Goal: Information Seeking & Learning: Learn about a topic

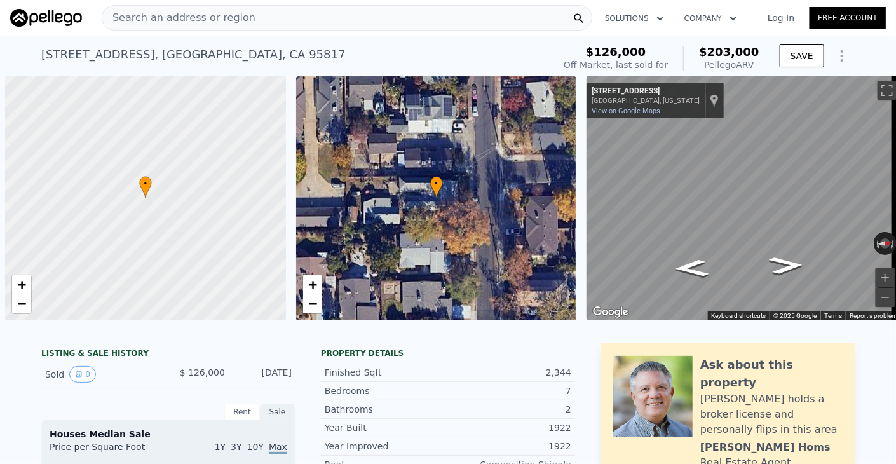
scroll to position [0, 5]
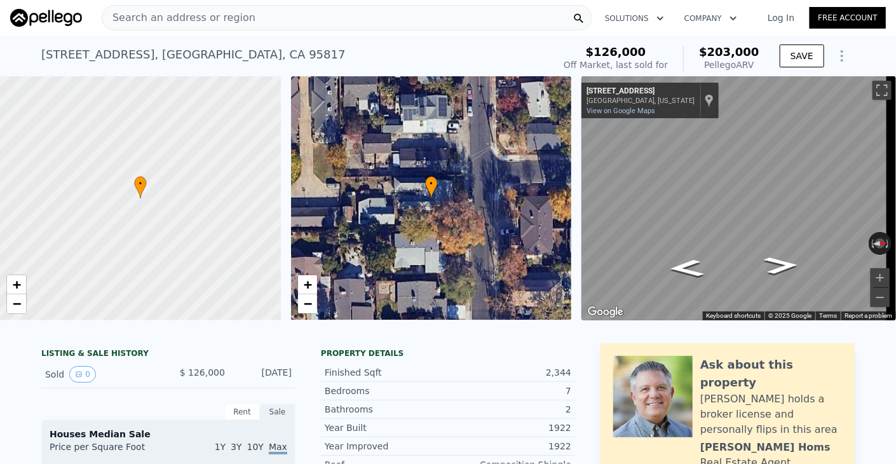
click at [251, 17] on div "Search an address or region" at bounding box center [347, 17] width 491 height 25
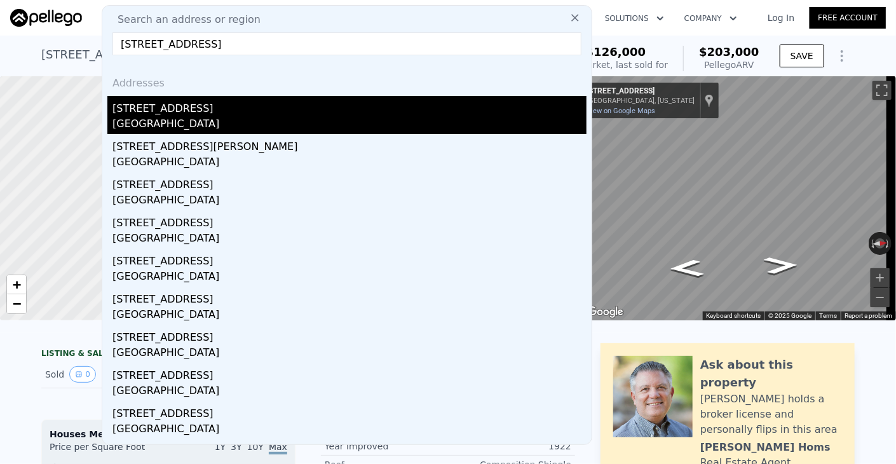
type input "[STREET_ADDRESS]"
click at [179, 123] on div "[GEOGRAPHIC_DATA]" at bounding box center [349, 125] width 474 height 18
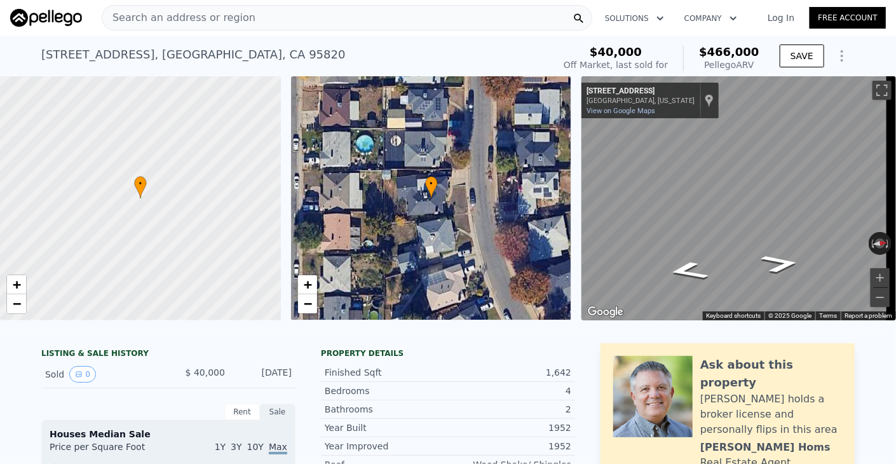
click at [281, 18] on div "Search an address or region" at bounding box center [347, 17] width 491 height 25
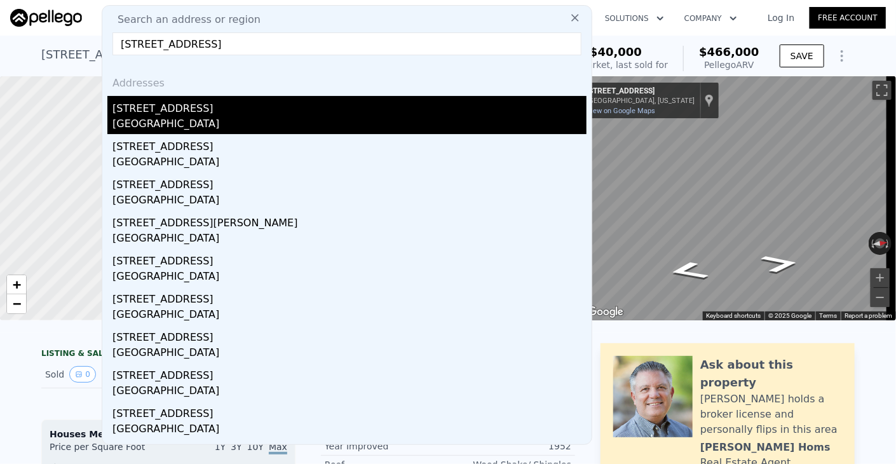
type input "[STREET_ADDRESS]"
click at [205, 121] on div "[GEOGRAPHIC_DATA]" at bounding box center [349, 125] width 474 height 18
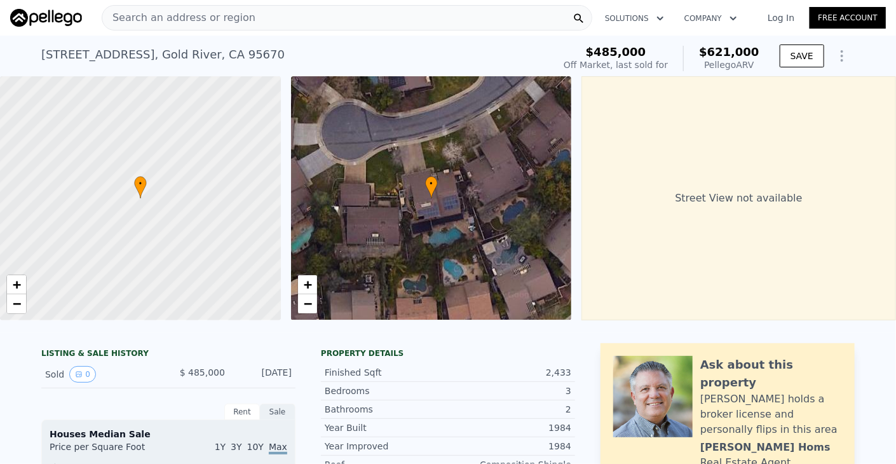
click at [421, 11] on div "Search an address or region" at bounding box center [347, 17] width 491 height 25
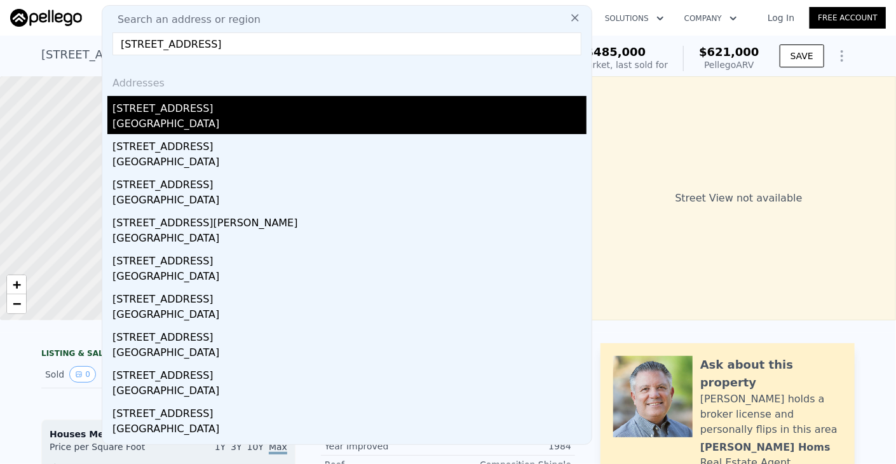
type input "[STREET_ADDRESS]"
click at [128, 126] on div "[GEOGRAPHIC_DATA]" at bounding box center [349, 125] width 474 height 18
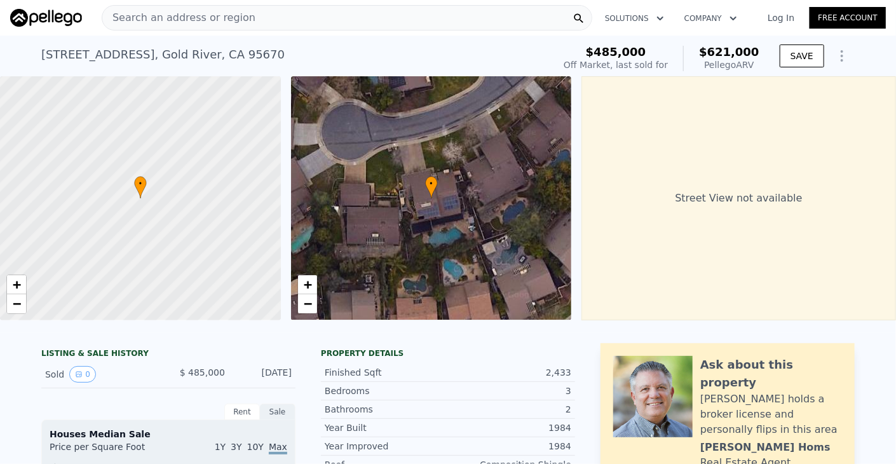
click at [363, 20] on div "Search an address or region" at bounding box center [347, 17] width 491 height 25
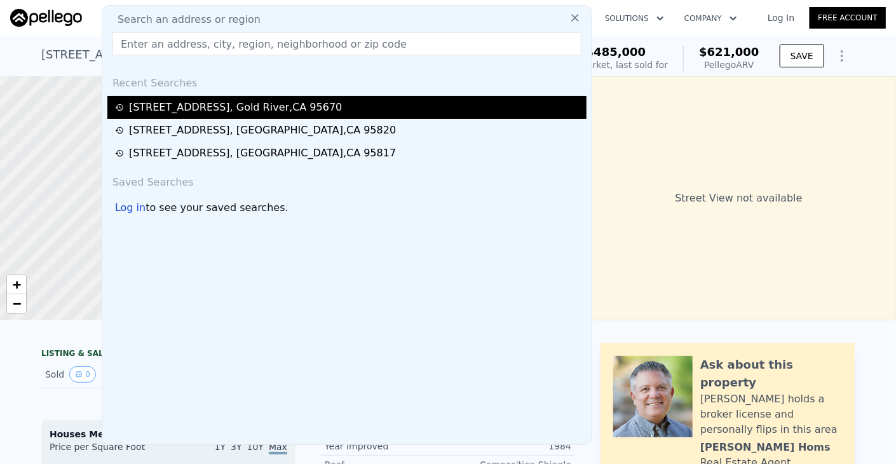
click at [296, 116] on div "[STREET_ADDRESS]" at bounding box center [346, 107] width 479 height 23
click at [306, 105] on div "[STREET_ADDRESS]" at bounding box center [235, 107] width 213 height 15
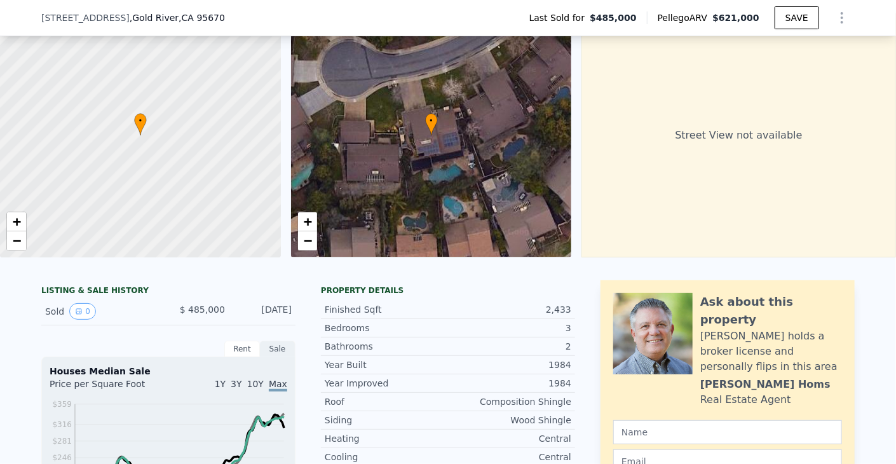
scroll to position [4, 0]
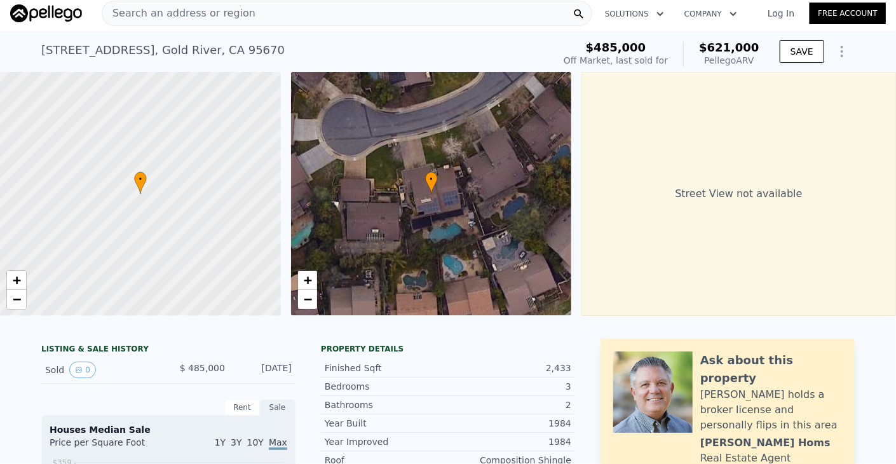
click at [402, 10] on div "Search an address or region" at bounding box center [347, 13] width 491 height 25
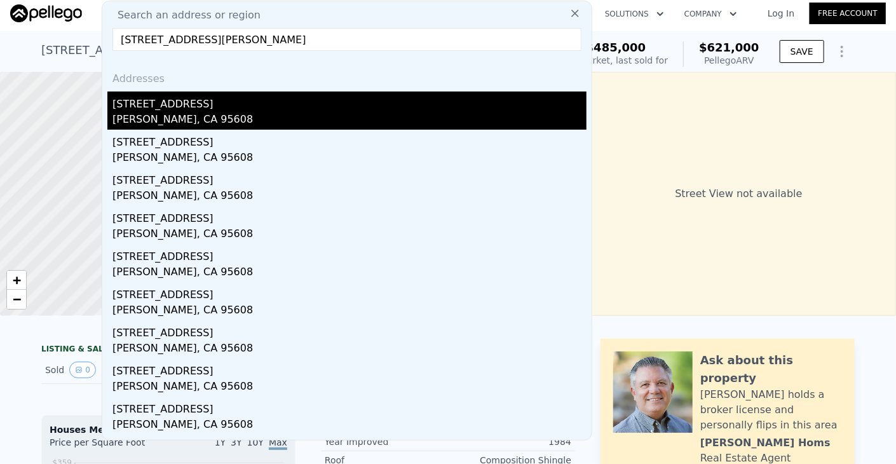
type input "[STREET_ADDRESS][PERSON_NAME]"
click at [215, 109] on div "[STREET_ADDRESS]" at bounding box center [349, 102] width 474 height 20
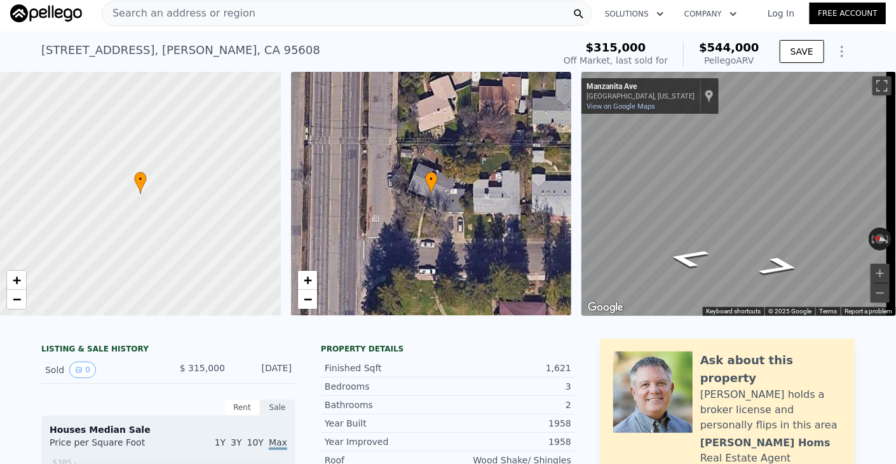
click at [327, 20] on div "Search an address or region" at bounding box center [347, 13] width 491 height 25
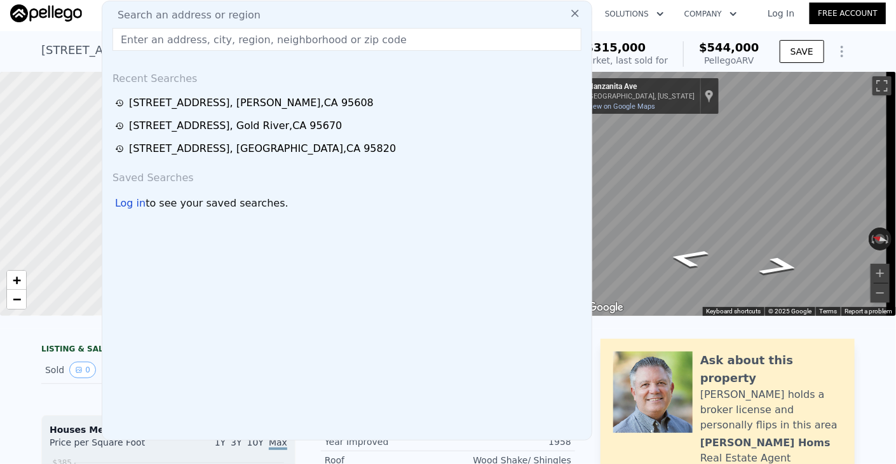
click at [308, 36] on input "text" at bounding box center [346, 39] width 469 height 23
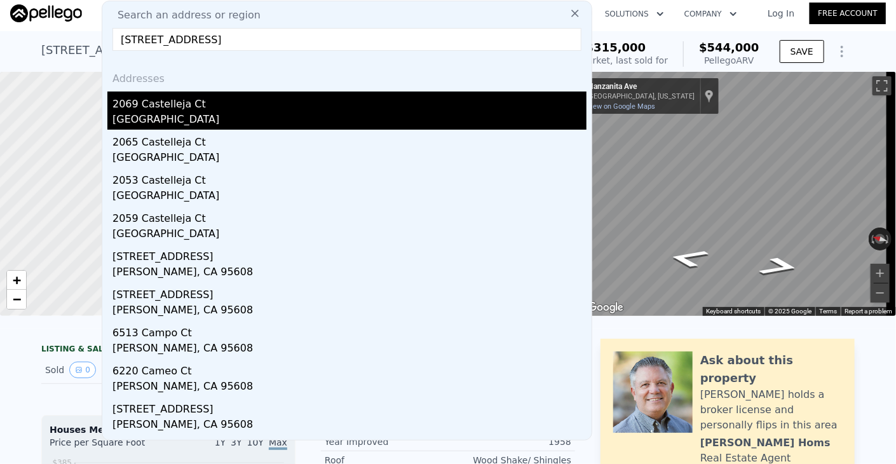
type input "[STREET_ADDRESS]"
click at [228, 102] on div "2069 Castelleja Ct" at bounding box center [349, 102] width 474 height 20
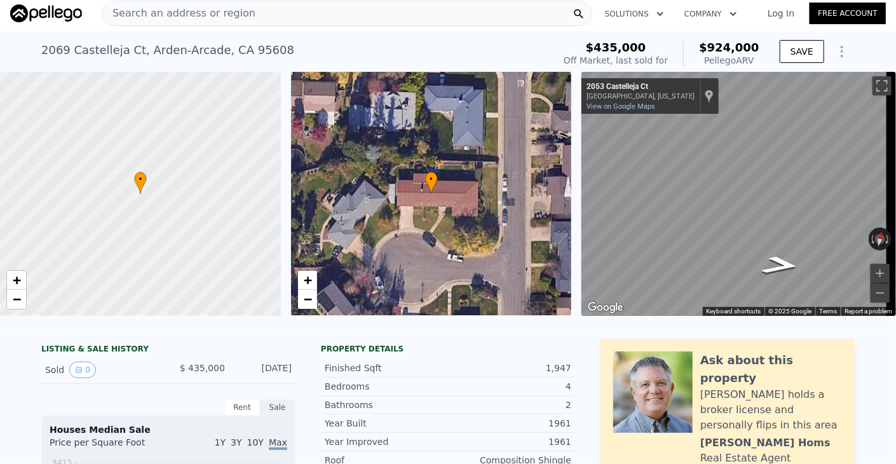
click at [356, 17] on div "Search an address or region" at bounding box center [347, 13] width 491 height 25
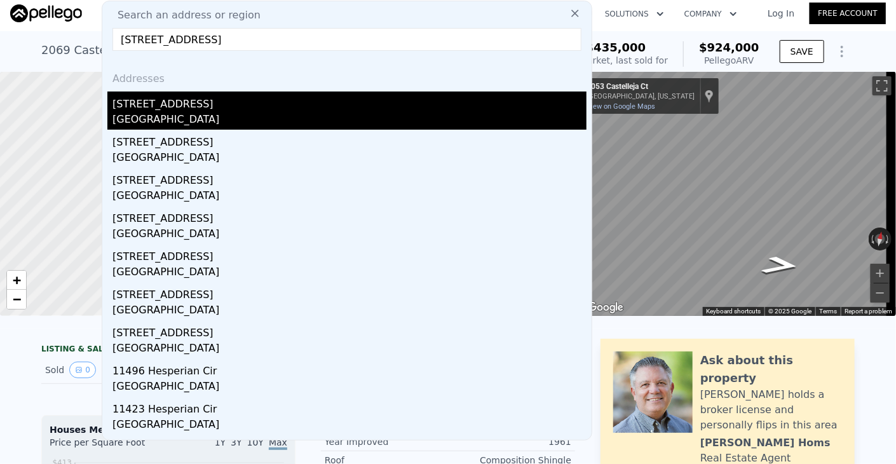
type input "[STREET_ADDRESS]"
click at [204, 112] on div "[GEOGRAPHIC_DATA]" at bounding box center [349, 121] width 474 height 18
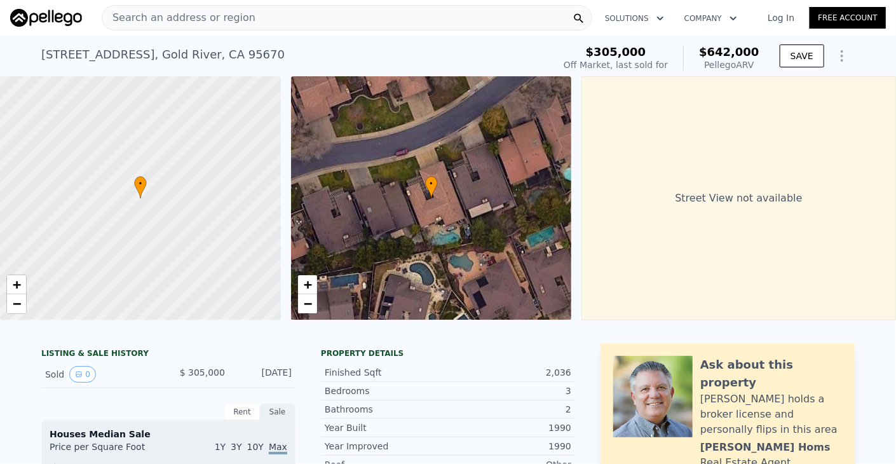
click at [447, 6] on div "Search an address or region" at bounding box center [347, 17] width 491 height 25
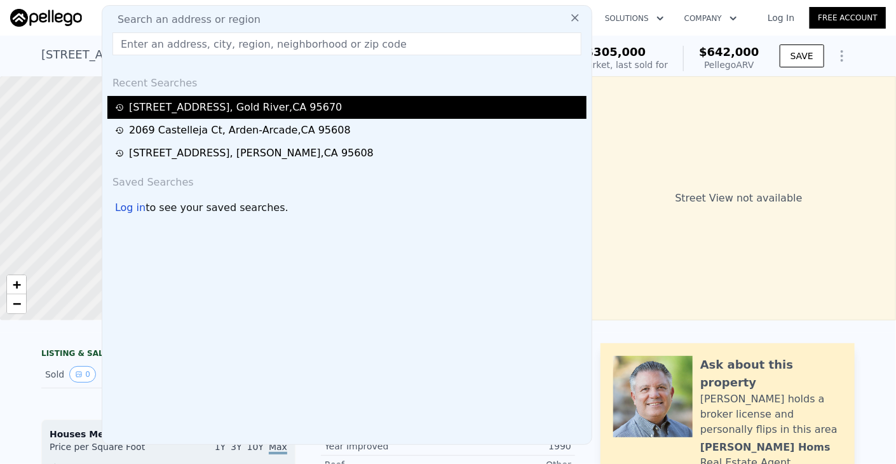
click at [285, 102] on div "[STREET_ADDRESS]" at bounding box center [235, 107] width 213 height 15
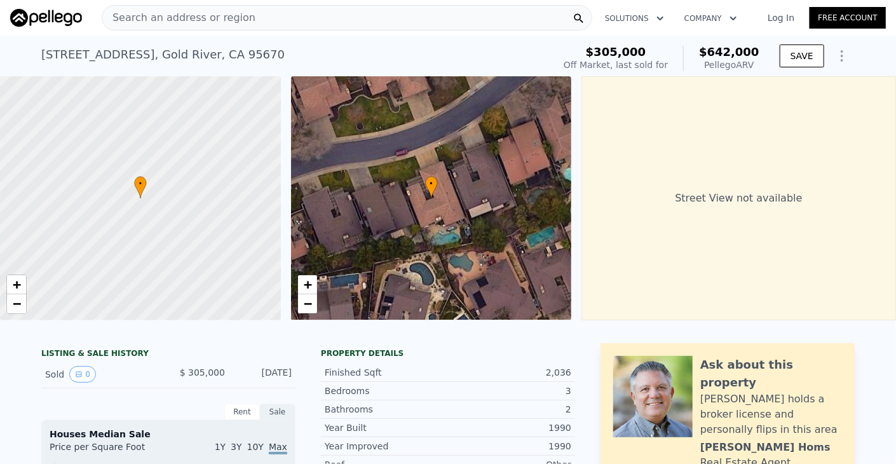
click at [201, 18] on span "Search an address or region" at bounding box center [178, 17] width 153 height 15
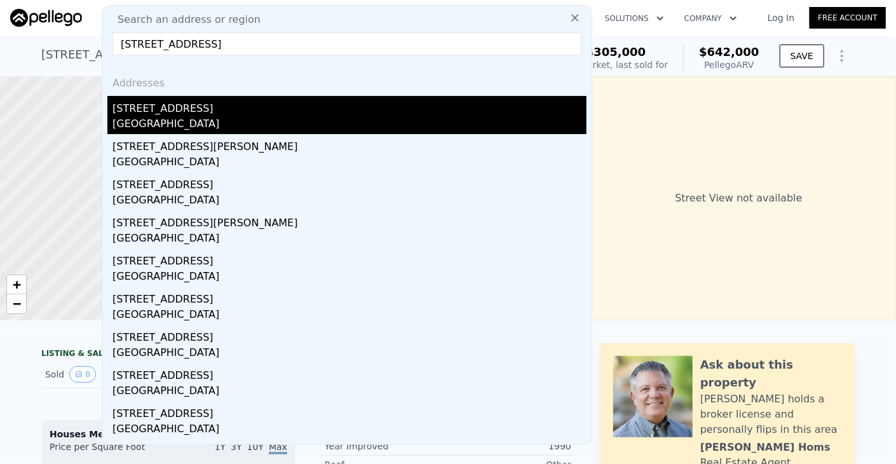
type input "[STREET_ADDRESS]"
click at [182, 115] on div "[STREET_ADDRESS]" at bounding box center [349, 106] width 474 height 20
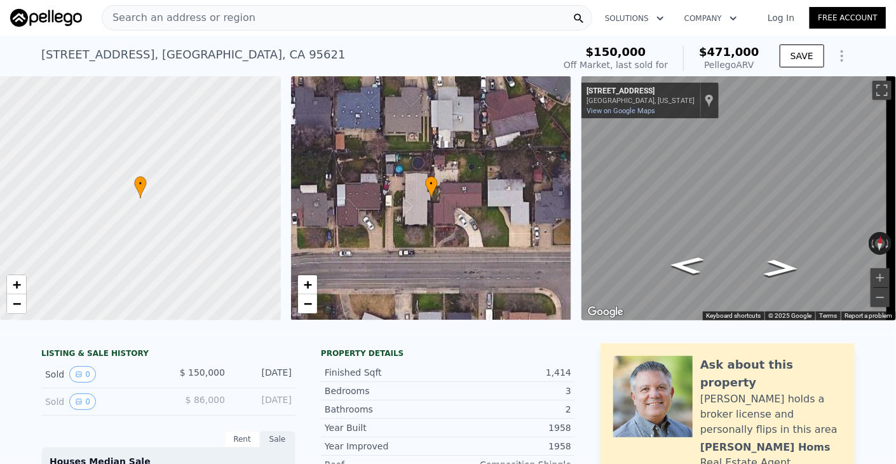
click at [385, 21] on div "Search an address or region" at bounding box center [347, 17] width 491 height 25
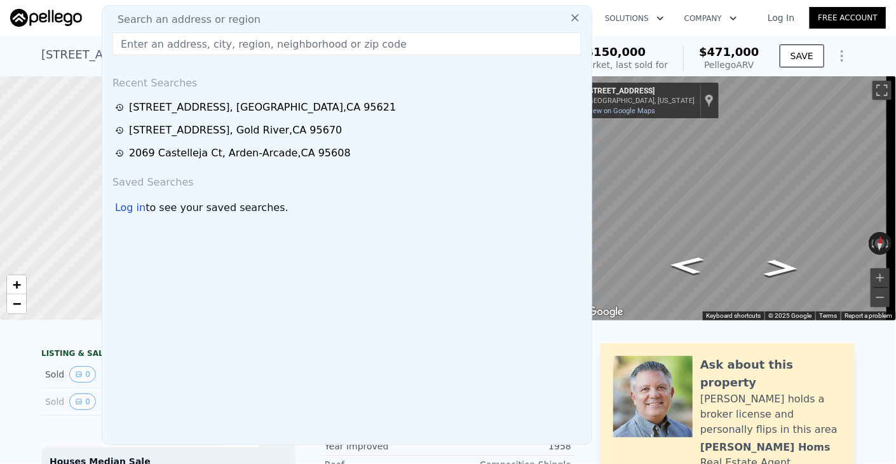
click at [373, 41] on input "text" at bounding box center [346, 43] width 469 height 23
paste input "[STREET_ADDRESS]"
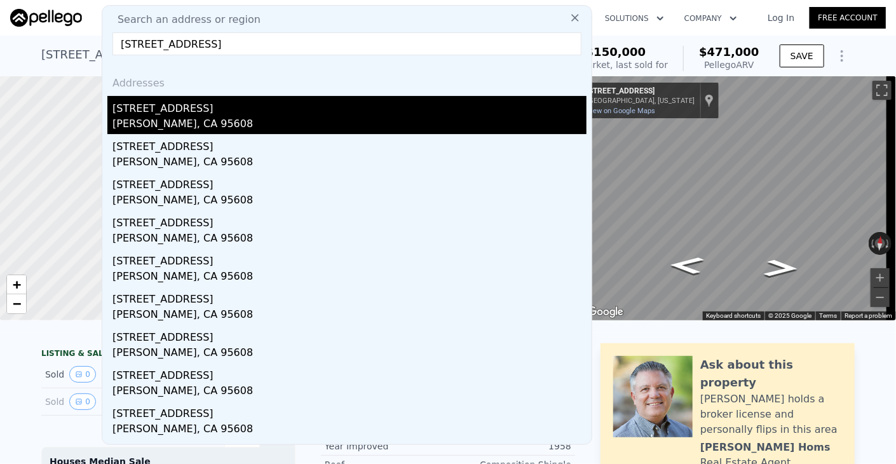
type input "[STREET_ADDRESS]"
click at [226, 118] on div "[PERSON_NAME], CA 95608" at bounding box center [349, 125] width 474 height 18
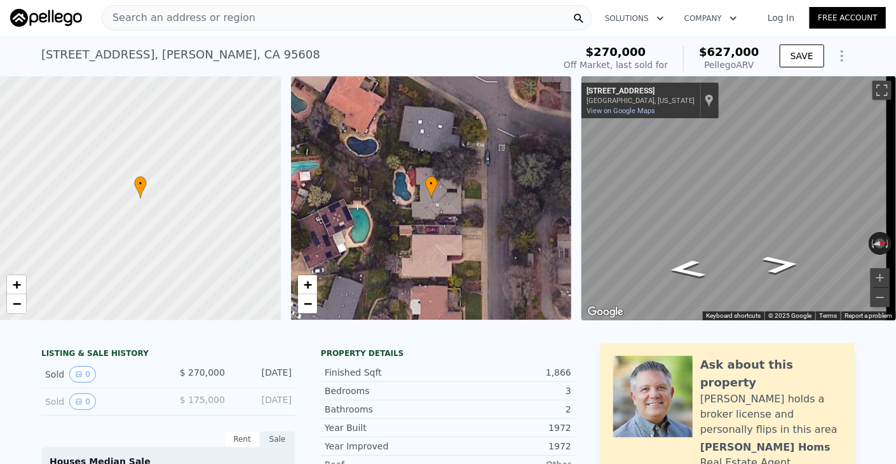
click at [287, 21] on div "Search an address or region" at bounding box center [347, 17] width 491 height 25
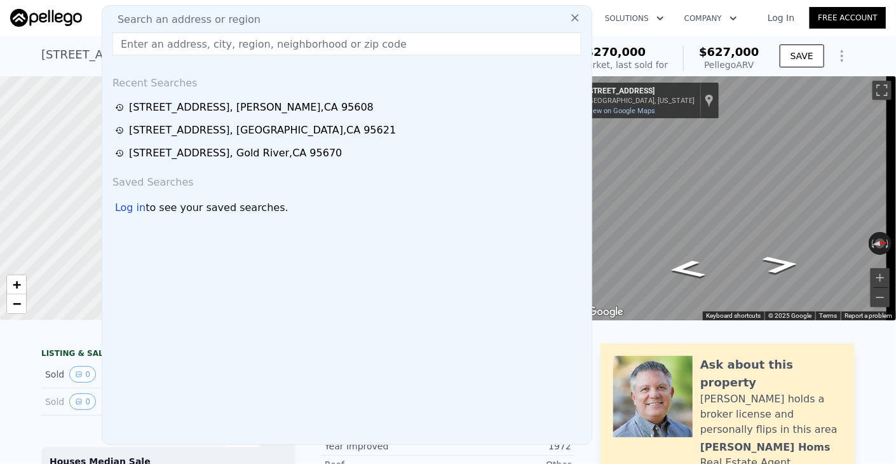
click at [278, 43] on input "text" at bounding box center [346, 43] width 469 height 23
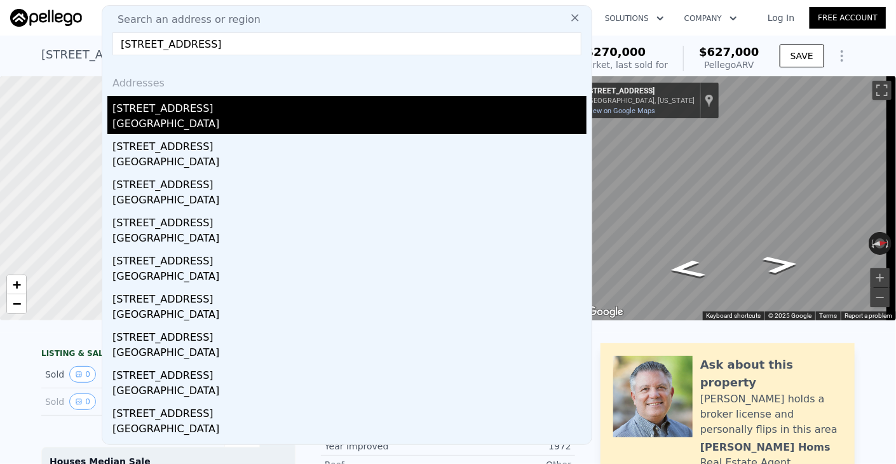
type input "[STREET_ADDRESS]"
click at [216, 120] on div "[GEOGRAPHIC_DATA]" at bounding box center [349, 125] width 474 height 18
